Goal: Communication & Community: Connect with others

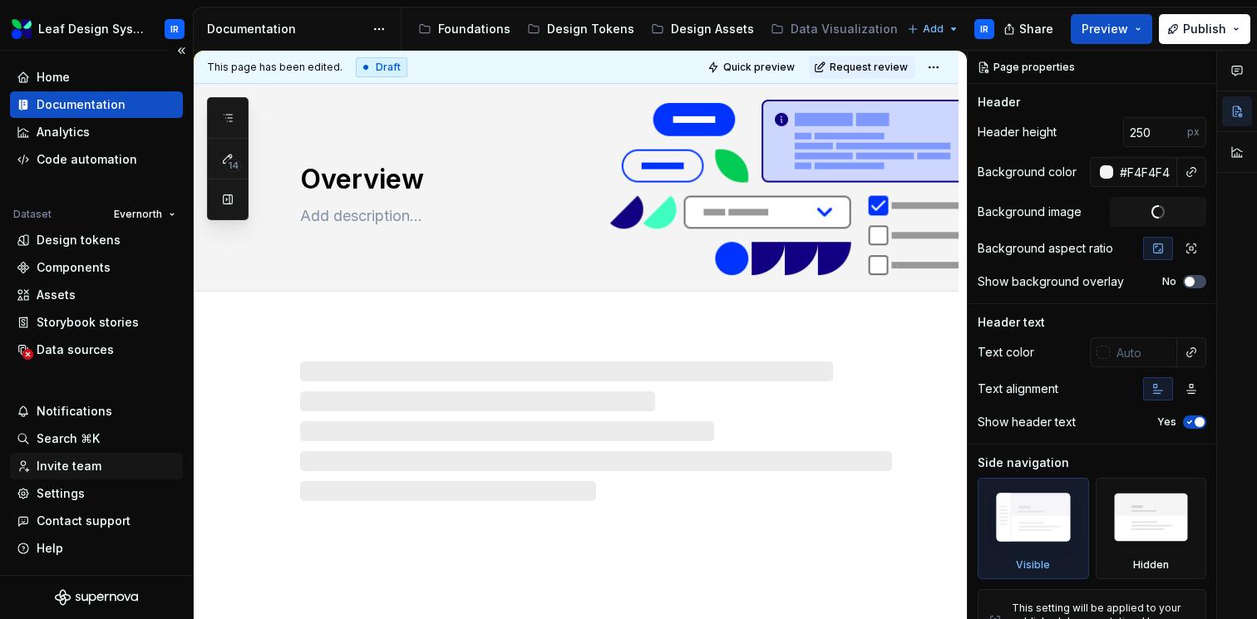
click at [84, 463] on div "Invite team" at bounding box center [69, 466] width 65 height 17
type textarea "*"
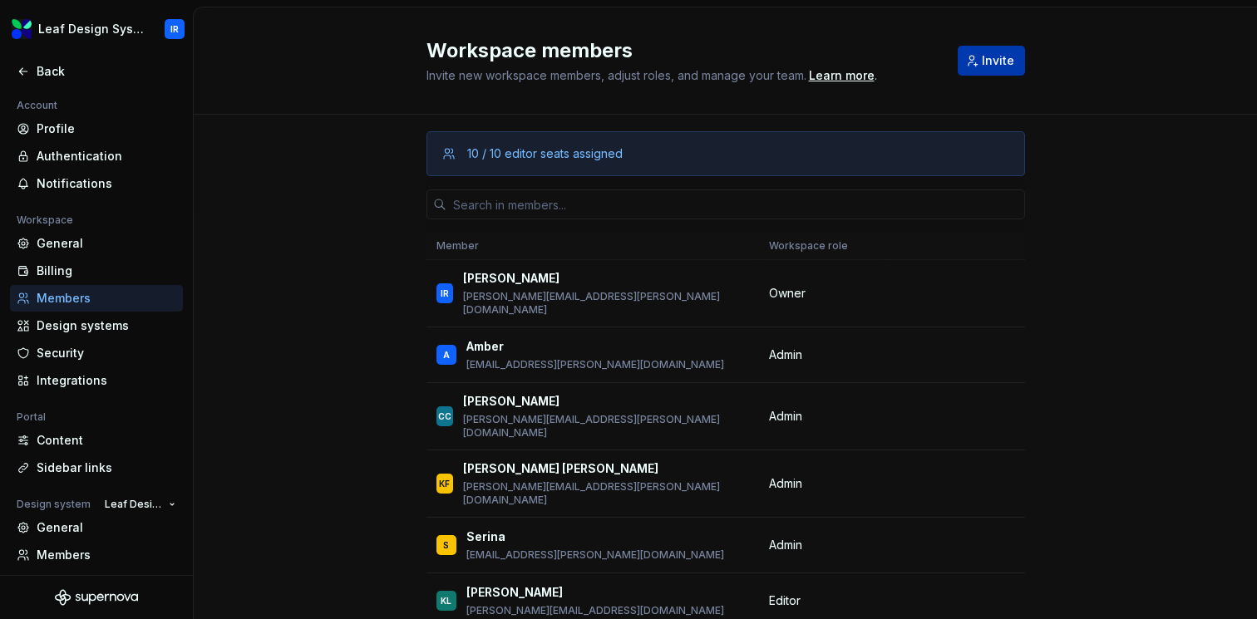
click at [994, 68] on span "Invite" at bounding box center [998, 60] width 32 height 17
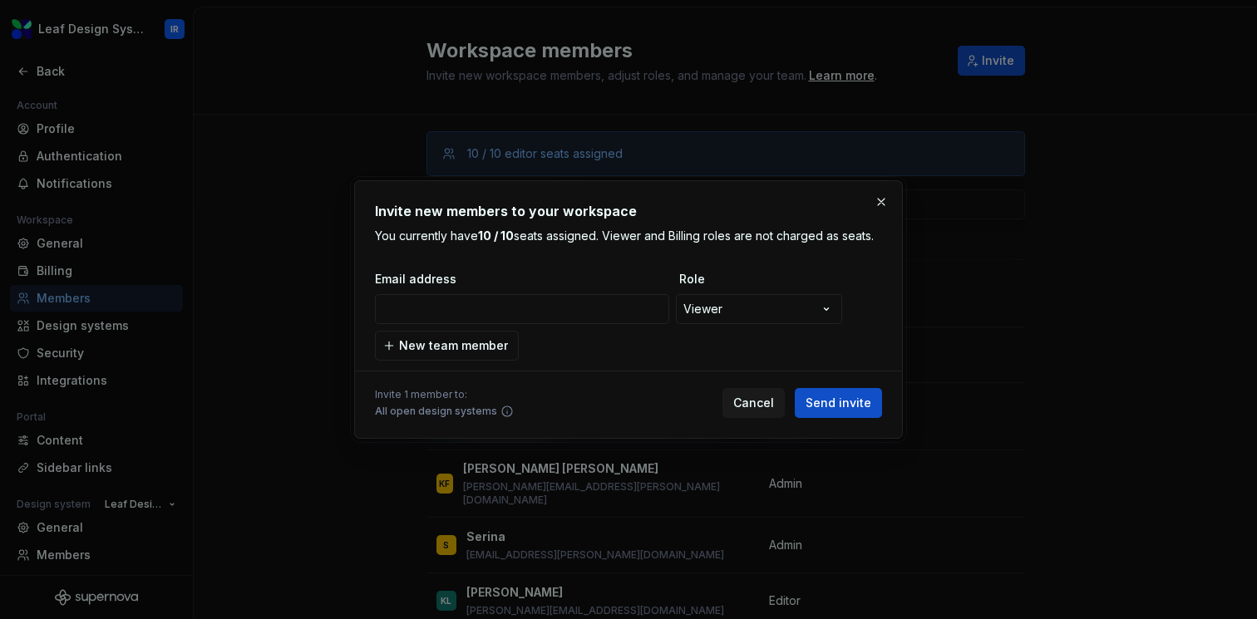
type input "[PERSON_NAME][EMAIL_ADDRESS][PERSON_NAME][DOMAIN_NAME]"
click at [491, 347] on span "New team member" at bounding box center [453, 345] width 109 height 17
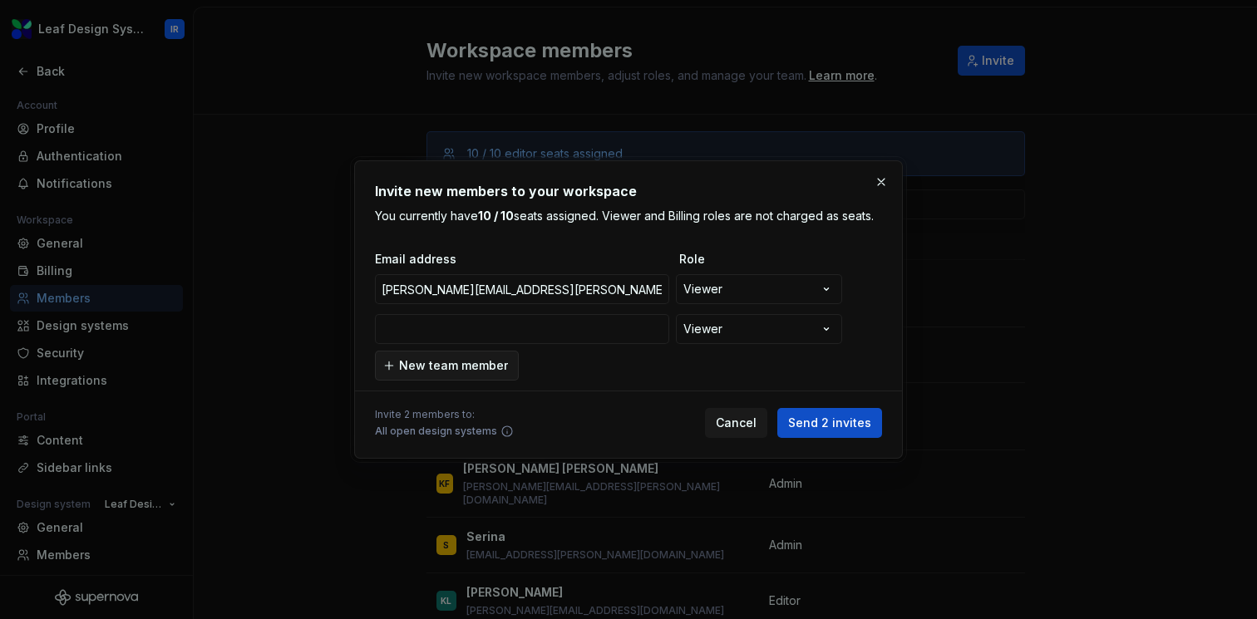
type input "[EMAIL_ADDRESS][DOMAIN_NAME]"
click at [824, 423] on span "Send 2 invites" at bounding box center [829, 423] width 83 height 17
